Goal: Information Seeking & Learning: Learn about a topic

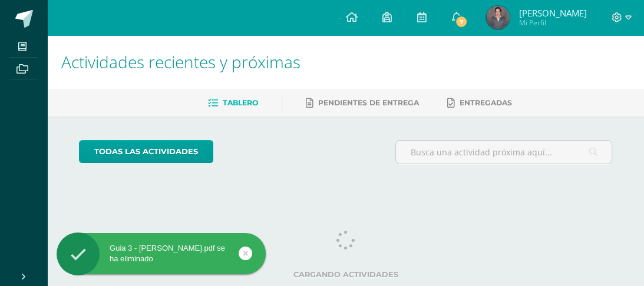
click at [467, 19] on span "7" at bounding box center [460, 21] width 13 height 13
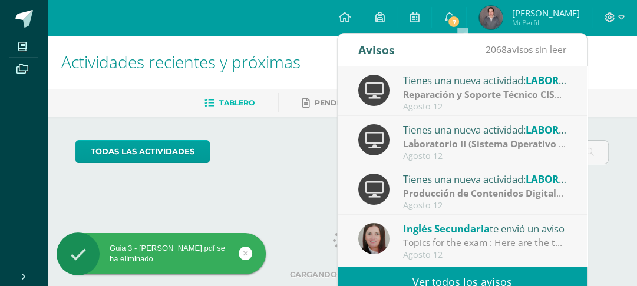
scroll to position [12, 0]
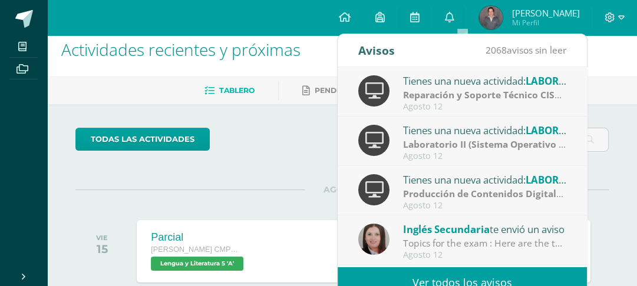
click at [455, 276] on link "Ver todos los avisos" at bounding box center [462, 283] width 249 height 32
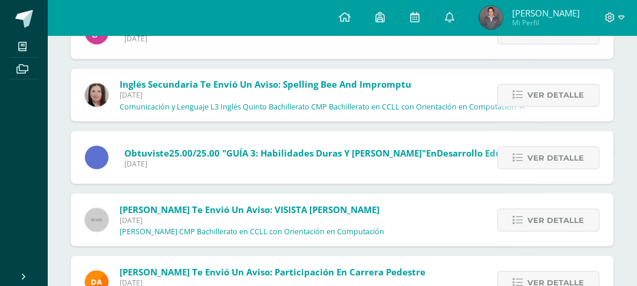
scroll to position [1491, 0]
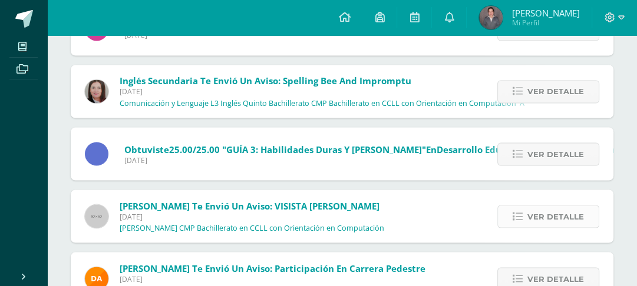
click at [559, 212] on span "Ver detalle" at bounding box center [555, 217] width 57 height 22
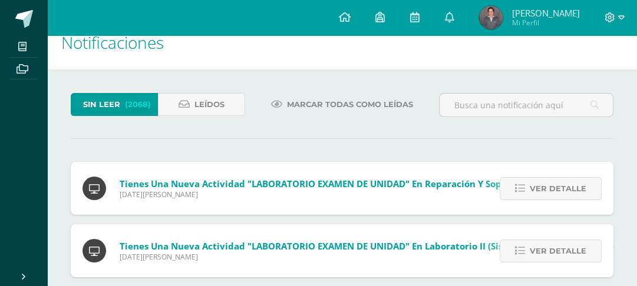
scroll to position [15, 0]
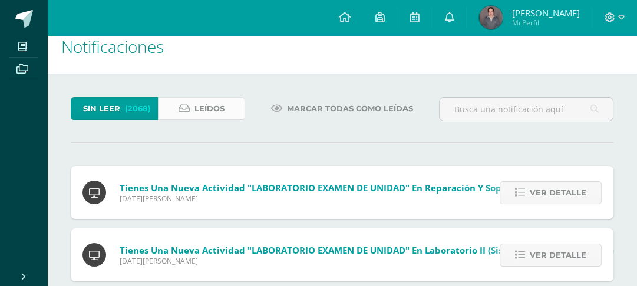
drag, startPoint x: 203, startPoint y: 121, endPoint x: 195, endPoint y: 110, distance: 13.6
click at [195, 110] on div "Sin leer (2068) Leídos" at bounding box center [158, 114] width 184 height 34
click at [195, 110] on span "Leídos" at bounding box center [209, 109] width 30 height 22
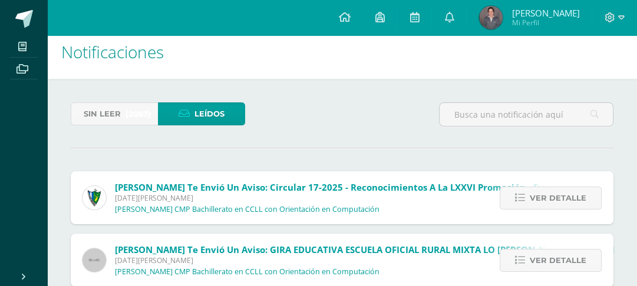
scroll to position [78, 0]
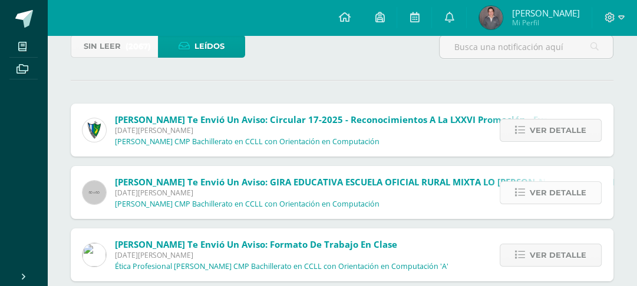
click at [534, 201] on span "Ver detalle" at bounding box center [558, 193] width 57 height 22
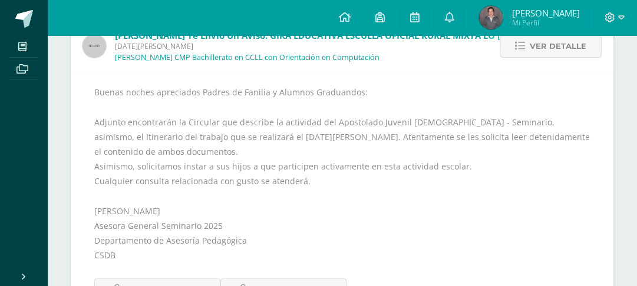
scroll to position [226, 0]
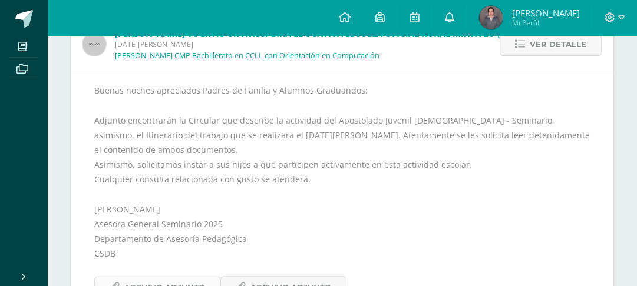
click at [151, 277] on span "Archivo Adjunto" at bounding box center [164, 288] width 81 height 22
click at [276, 277] on span "Archivo Adjunto" at bounding box center [290, 288] width 81 height 22
